Goal: Find specific page/section: Find specific page/section

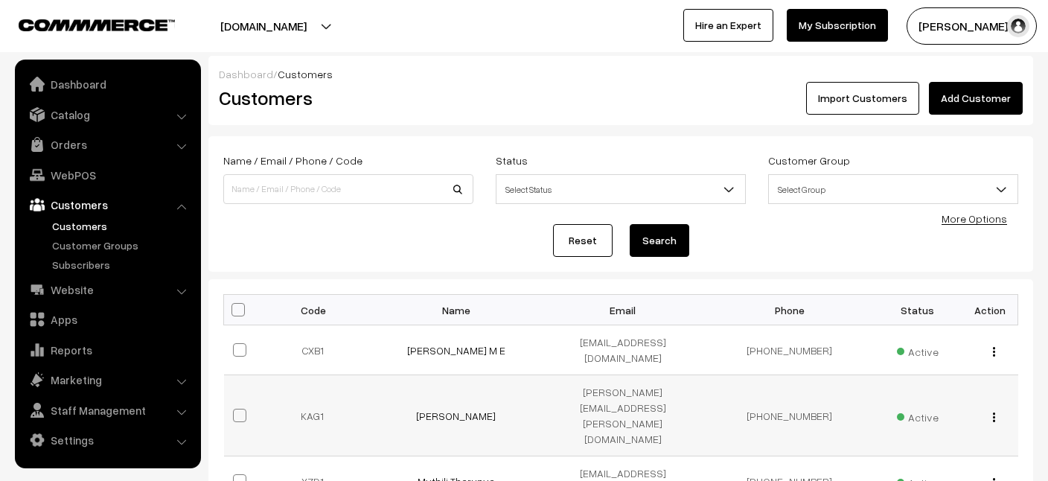
click at [992, 408] on div "view Edit Delete" at bounding box center [991, 416] width 38 height 16
click at [992, 411] on button "button" at bounding box center [994, 417] width 4 height 12
click at [895, 422] on link "view" at bounding box center [927, 438] width 127 height 33
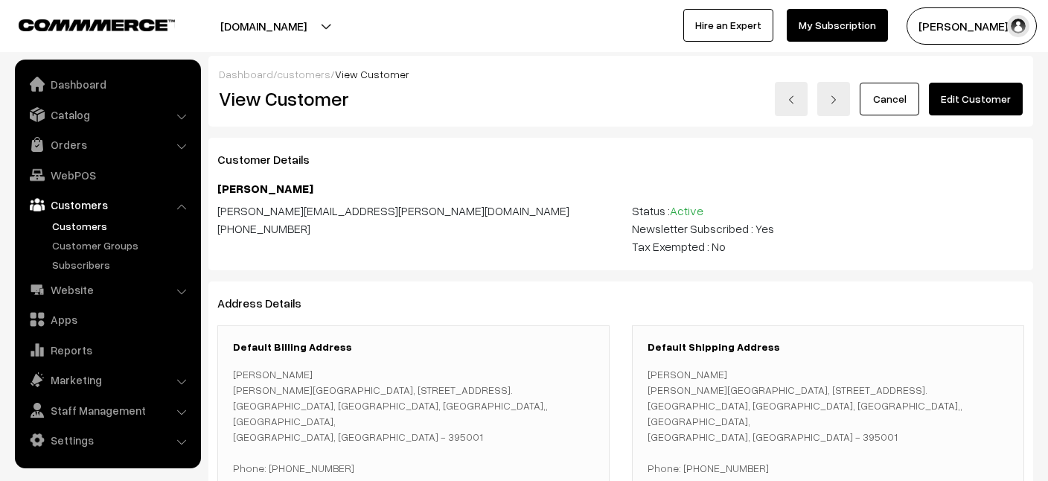
drag, startPoint x: 1046, startPoint y: 131, endPoint x: 1010, endPoint y: 253, distance: 127.2
drag, startPoint x: 1045, startPoint y: 164, endPoint x: 1028, endPoint y: 197, distance: 37.3
drag, startPoint x: 1042, startPoint y: 168, endPoint x: 1032, endPoint y: 242, distance: 75.2
click at [974, 181] on div "Customer Details [PERSON_NAME] [PERSON_NAME][EMAIL_ADDRESS][PERSON_NAME][DOMAIN…" at bounding box center [620, 204] width 825 height 133
click at [803, 99] on link at bounding box center [791, 99] width 33 height 34
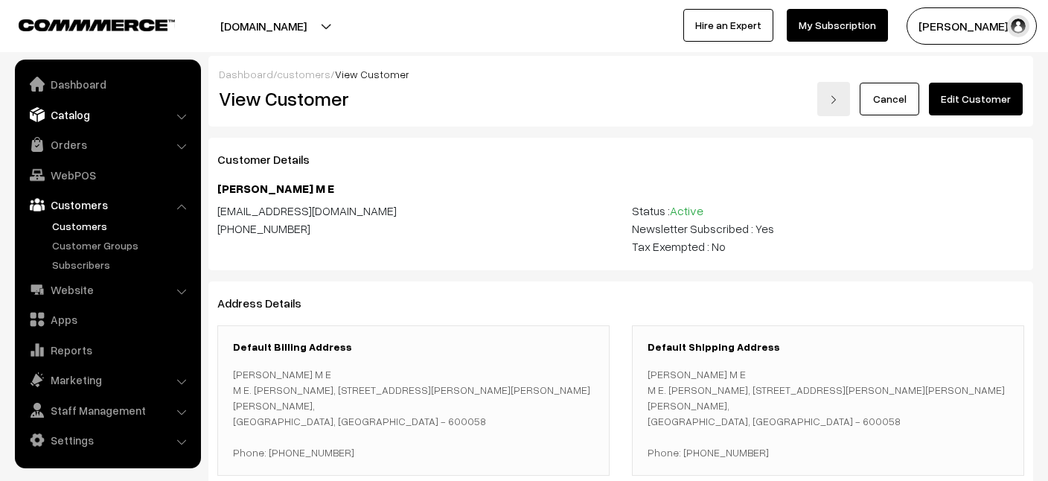
click at [71, 103] on link "Catalog" at bounding box center [107, 114] width 177 height 27
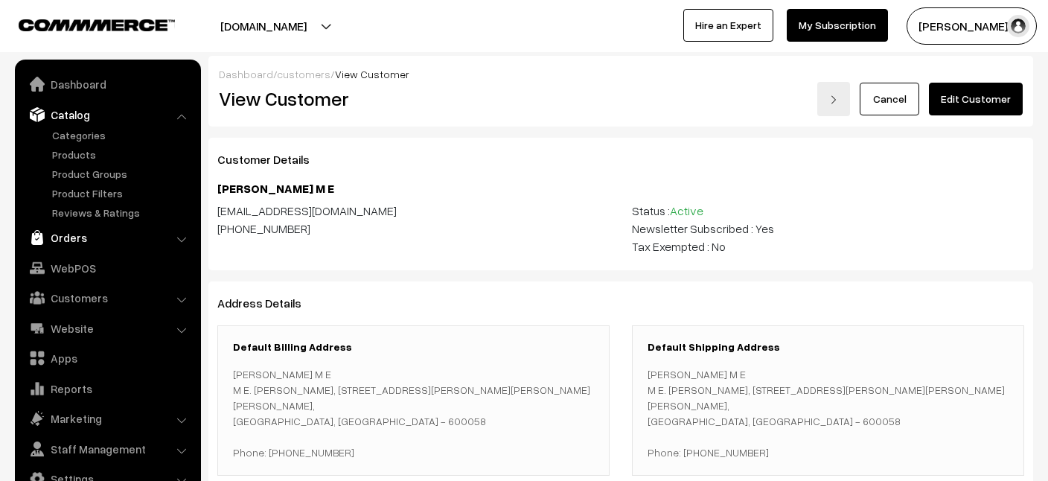
click at [63, 243] on link "Orders" at bounding box center [107, 237] width 177 height 27
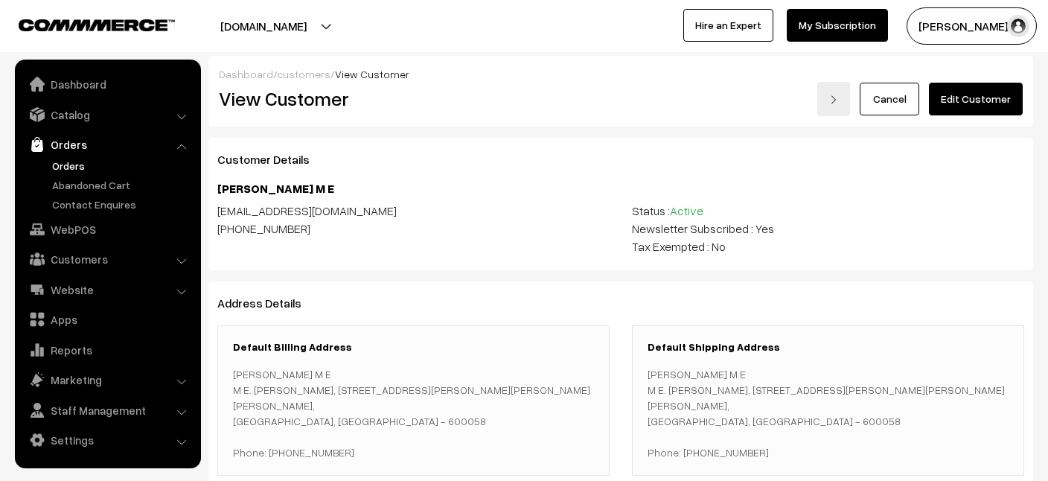
click at [70, 168] on link "Orders" at bounding box center [121, 166] width 147 height 16
